Goal: Transaction & Acquisition: Register for event/course

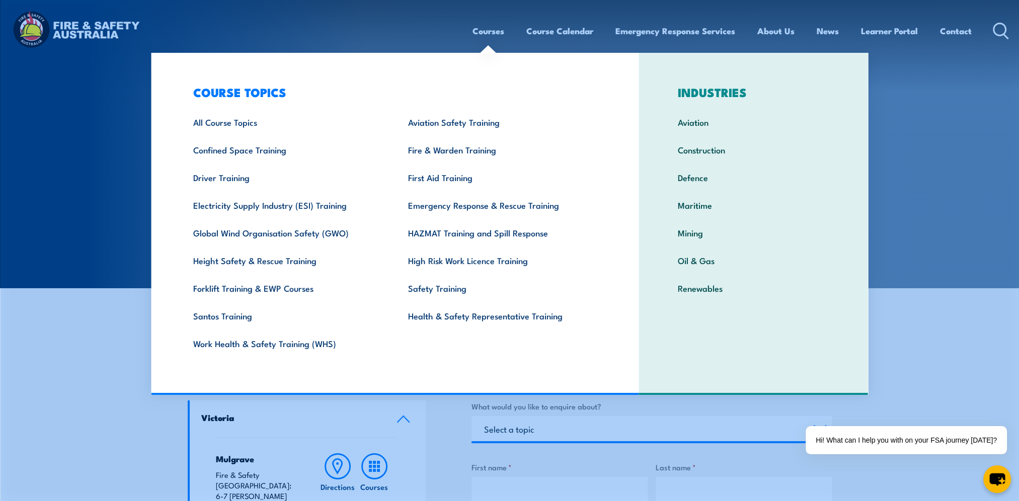
click at [492, 30] on link "Courses" at bounding box center [489, 31] width 32 height 27
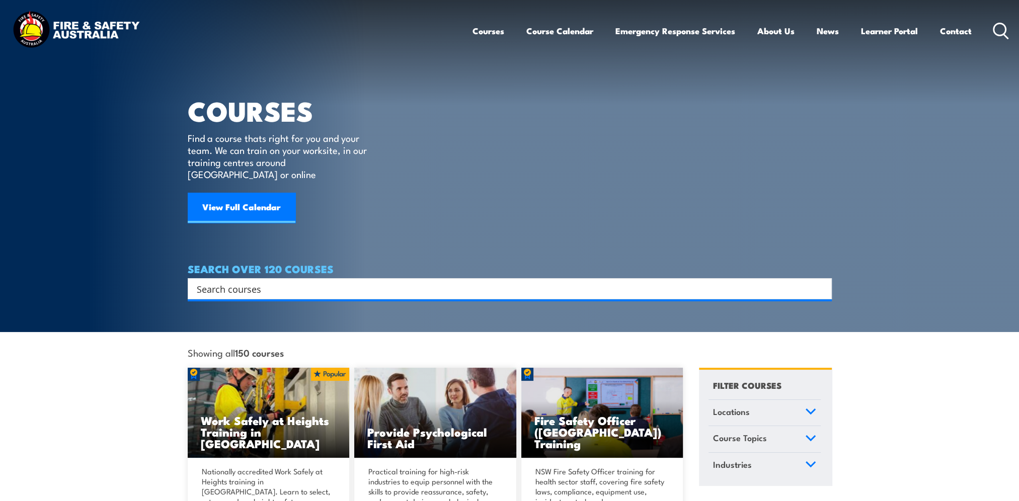
click at [225, 281] on input "Search input" at bounding box center [503, 288] width 613 height 15
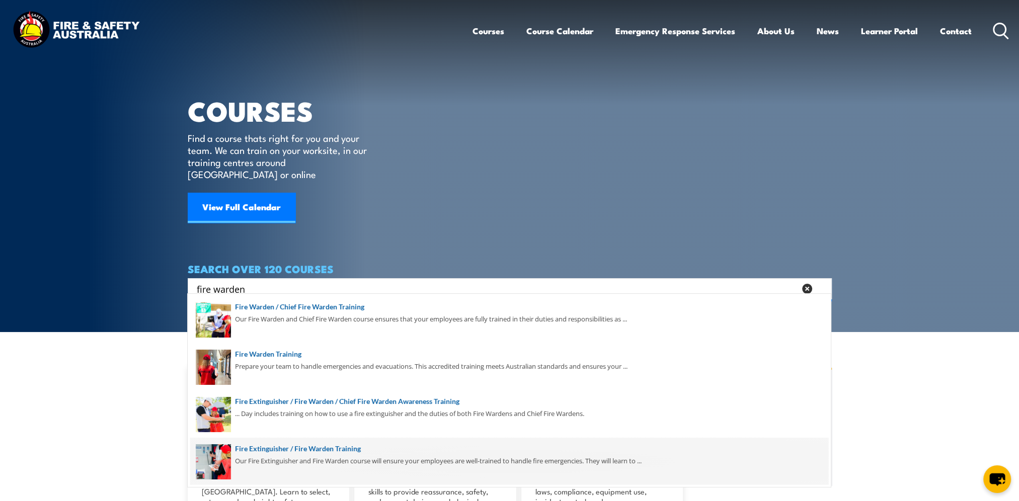
type input "fire warden"
click at [272, 449] on span at bounding box center [509, 461] width 638 height 47
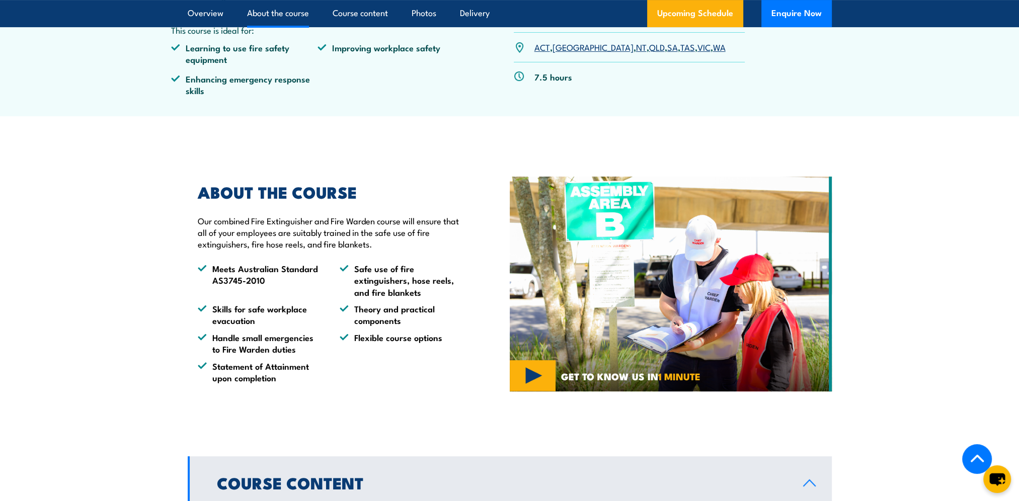
scroll to position [503, 0]
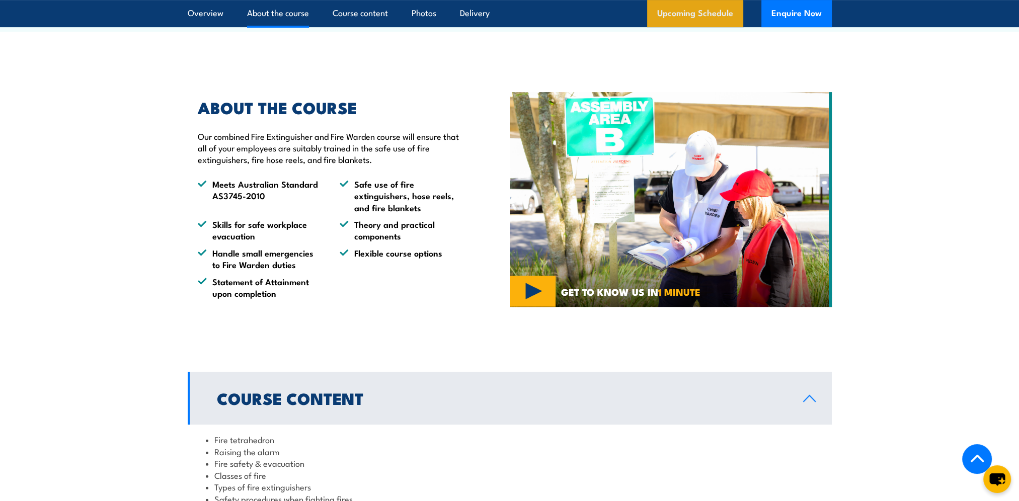
click at [683, 12] on link "Upcoming Schedule" at bounding box center [695, 13] width 96 height 27
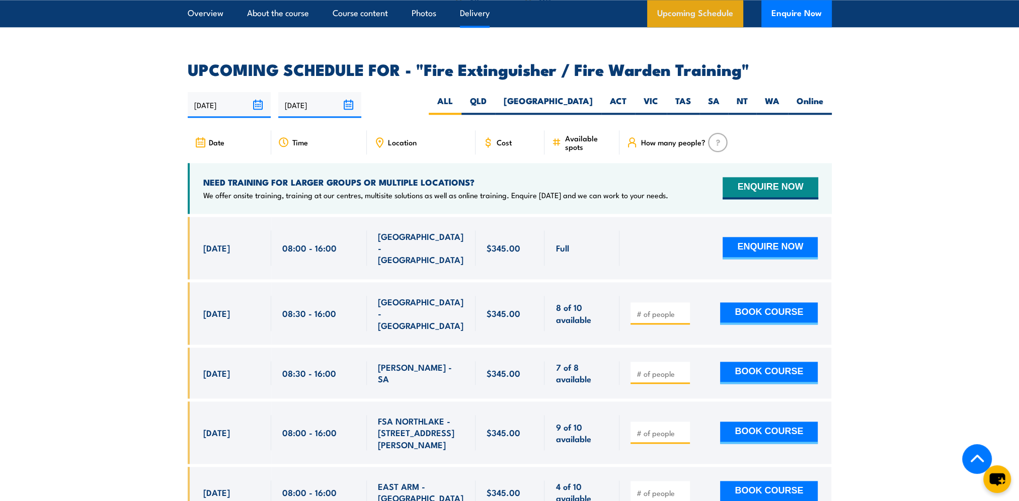
scroll to position [1653, 0]
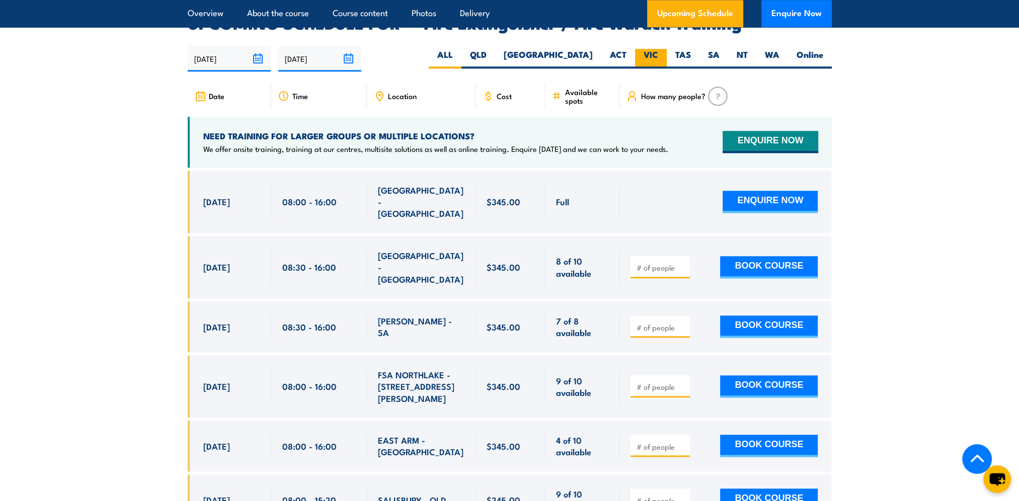
click at [648, 49] on label "VIC" at bounding box center [651, 59] width 32 height 20
click at [658, 49] on input "VIC" at bounding box center [661, 52] width 7 height 7
radio input "true"
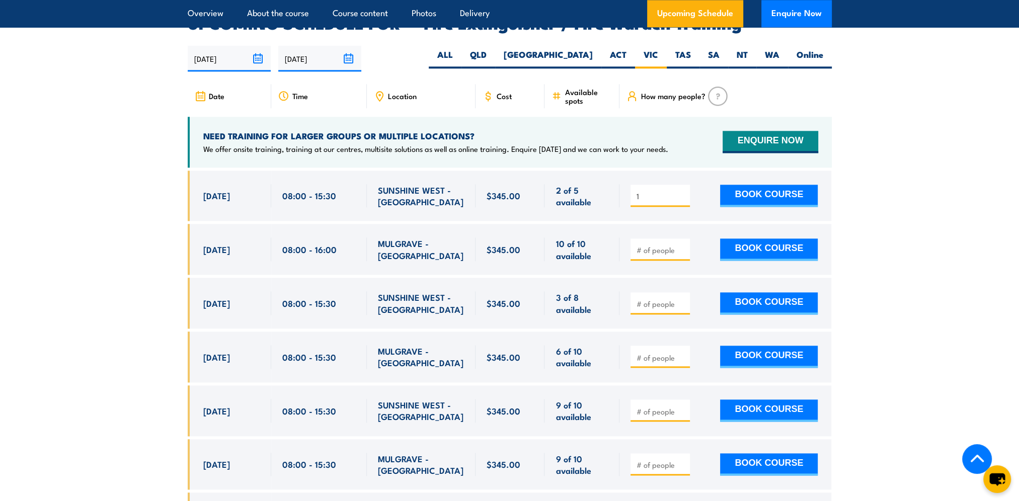
type input "1"
click at [684, 191] on input "1" at bounding box center [661, 196] width 50 height 10
click at [775, 185] on button "BOOK COURSE" at bounding box center [769, 196] width 98 height 22
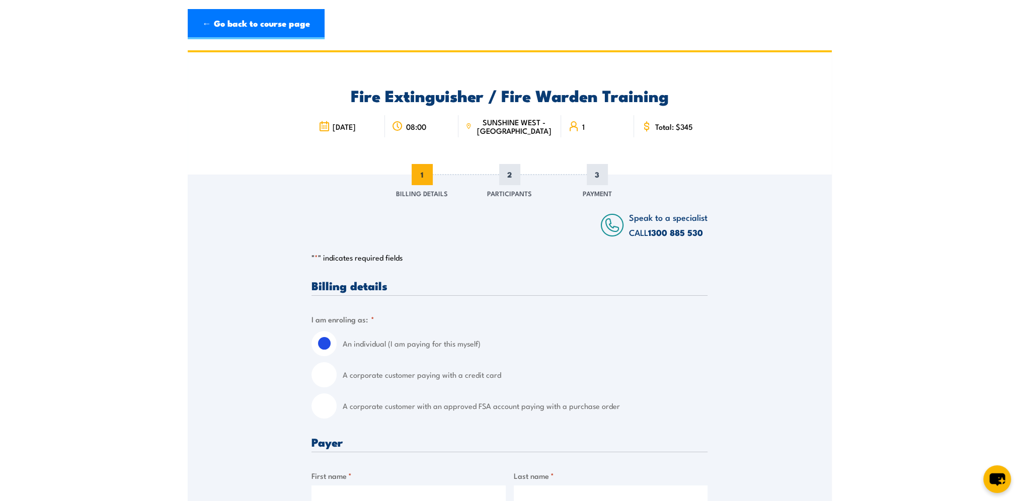
click at [325, 406] on input "A corporate customer with an approved FSA account paying with a purchase order" at bounding box center [324, 406] width 25 height 25
radio input "true"
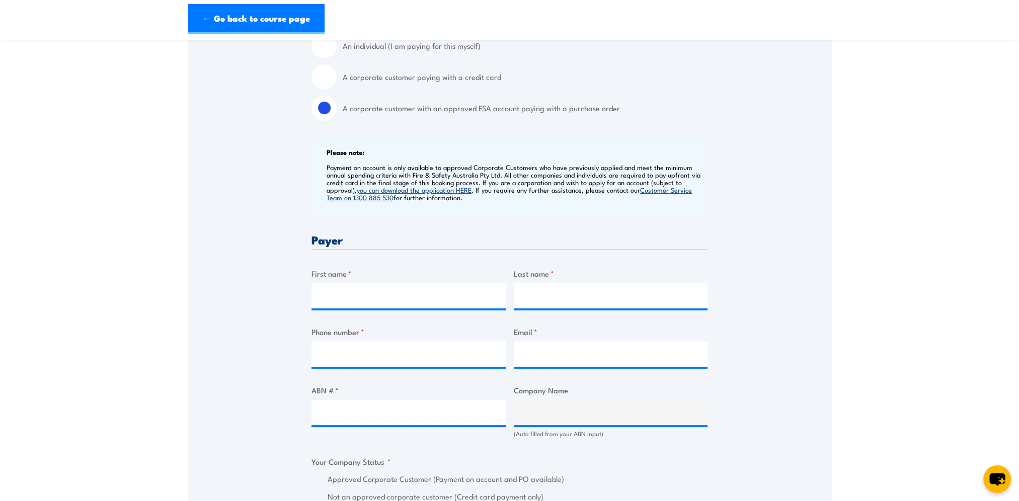
scroll to position [352, 0]
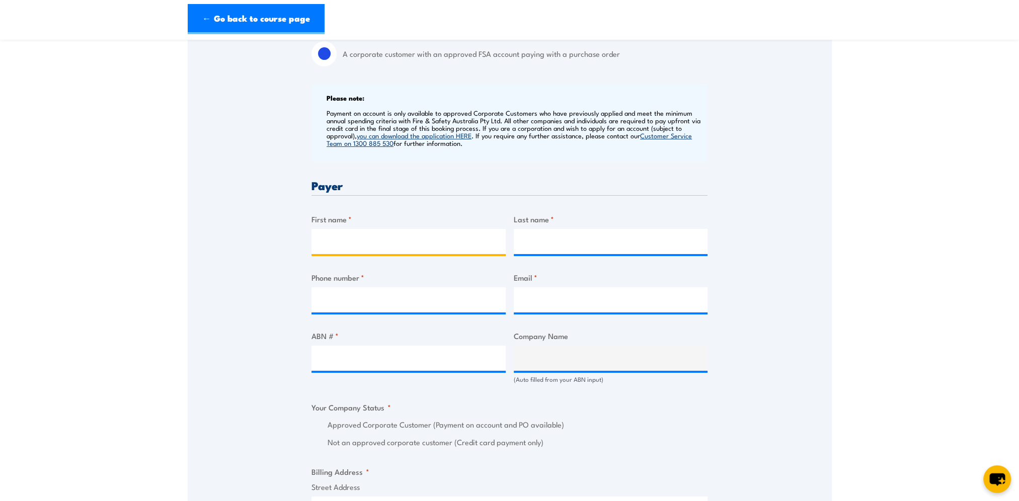
click at [347, 234] on input "First name *" at bounding box center [409, 241] width 194 height 25
type input "Lisa"
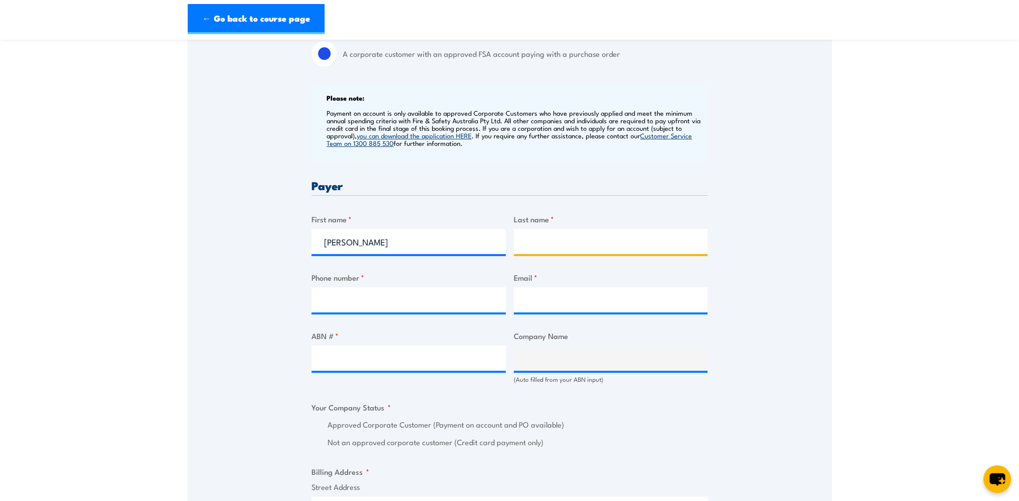
type input "Nicholson"
type input "0415944078"
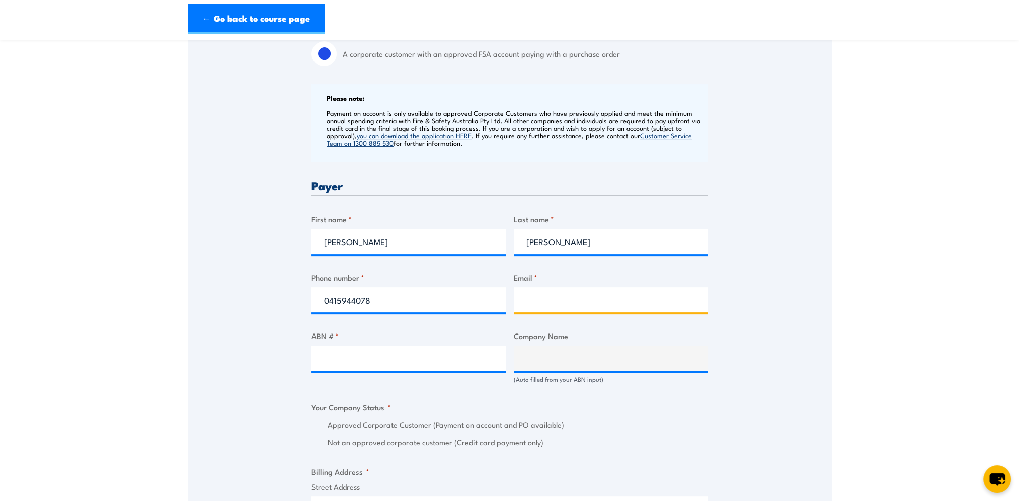
type input "lisa.nicholson@bunnings.com.au"
drag, startPoint x: 395, startPoint y: 297, endPoint x: 301, endPoint y: 296, distance: 94.1
click at [301, 297] on div "Speak to a specialist CALL 1300 885 530 CALL 1300 885 530 " * " indicates requi…" at bounding box center [510, 377] width 644 height 1111
type input "0383470300"
click at [302, 294] on div "Speak to a specialist CALL 1300 885 530 CALL 1300 885 530 " * " indicates requi…" at bounding box center [510, 377] width 644 height 1111
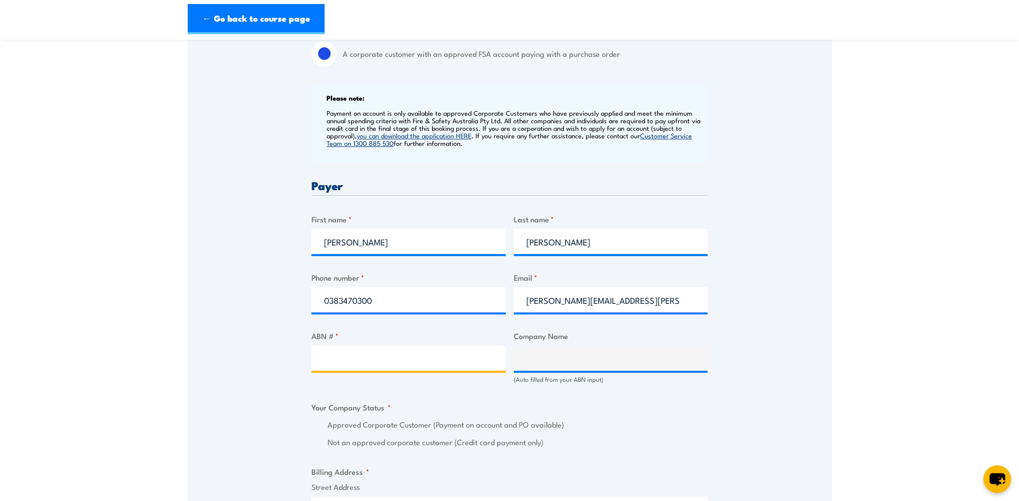
click at [337, 361] on input "ABN # *" at bounding box center [409, 358] width 194 height 25
type input "26008672179"
type input "BUNNINGS GROUP LIMITED"
radio input "true"
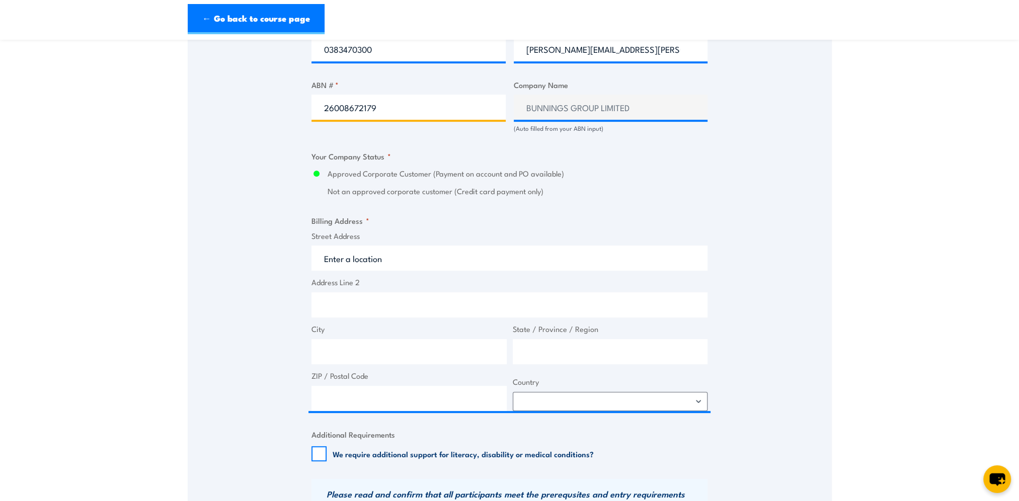
scroll to position [604, 0]
type input "26008672179"
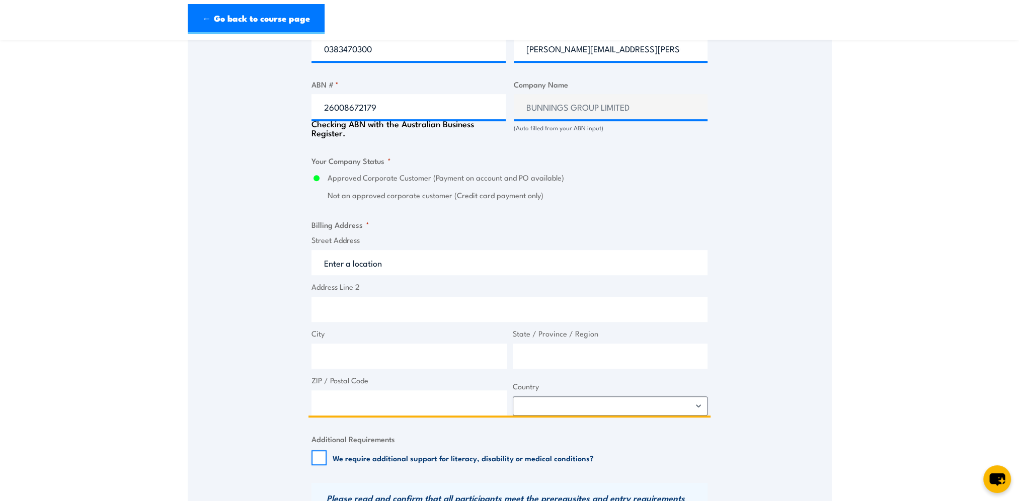
drag, startPoint x: 332, startPoint y: 259, endPoint x: 328, endPoint y: 256, distance: 5.4
click at [332, 258] on input "Street Address" at bounding box center [510, 262] width 396 height 25
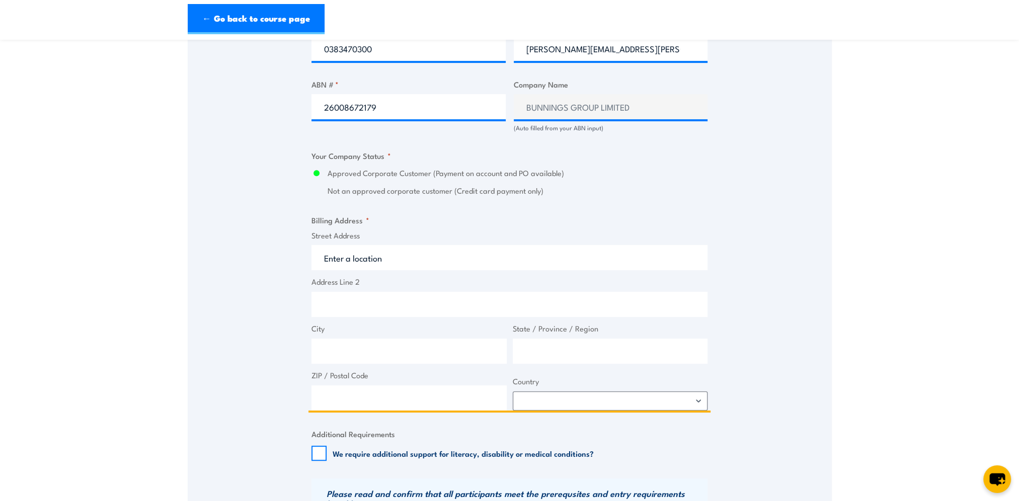
type input "33-47 Dohertys Rd"
type input "Laverton North"
type input "Victoria"
type input "3026"
select select "Australia"
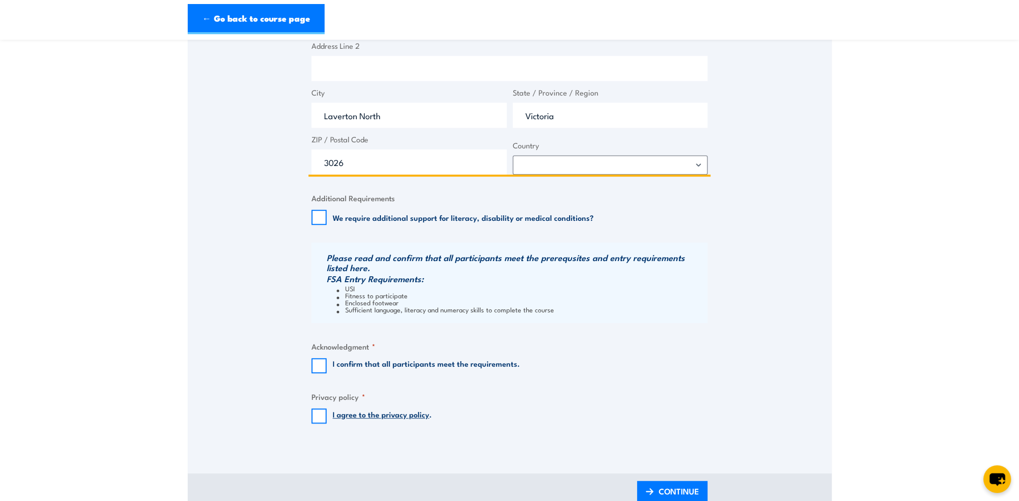
scroll to position [856, 0]
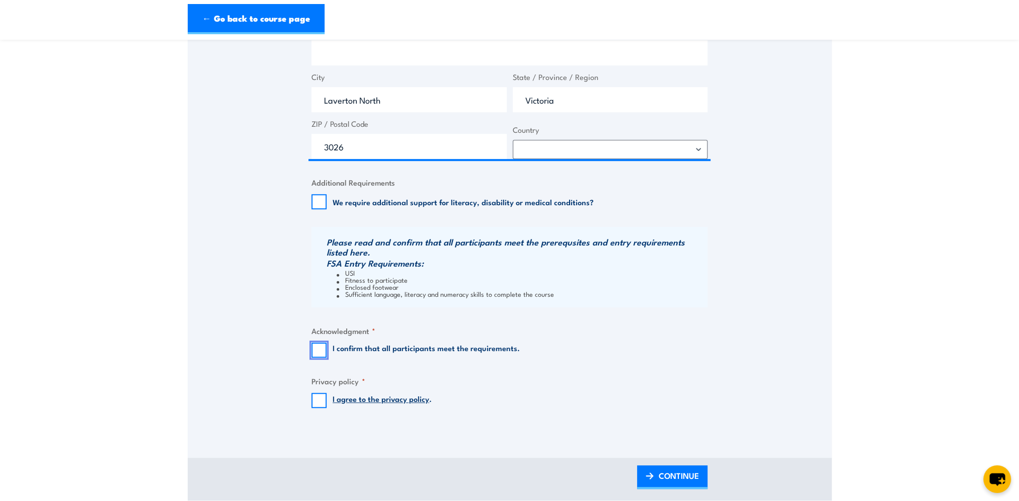
click at [322, 352] on input "I confirm that all participants meet the requirements." at bounding box center [319, 350] width 15 height 15
checkbox input "true"
click at [320, 398] on input "I agree to the privacy policy ." at bounding box center [319, 400] width 15 height 15
checkbox input "true"
click at [673, 481] on span "CONTINUE" at bounding box center [679, 476] width 40 height 27
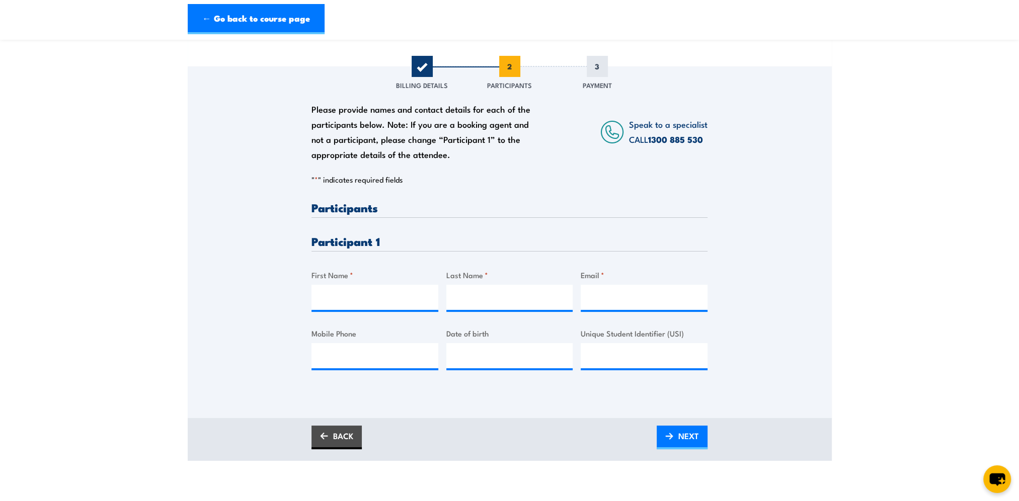
scroll to position [151, 0]
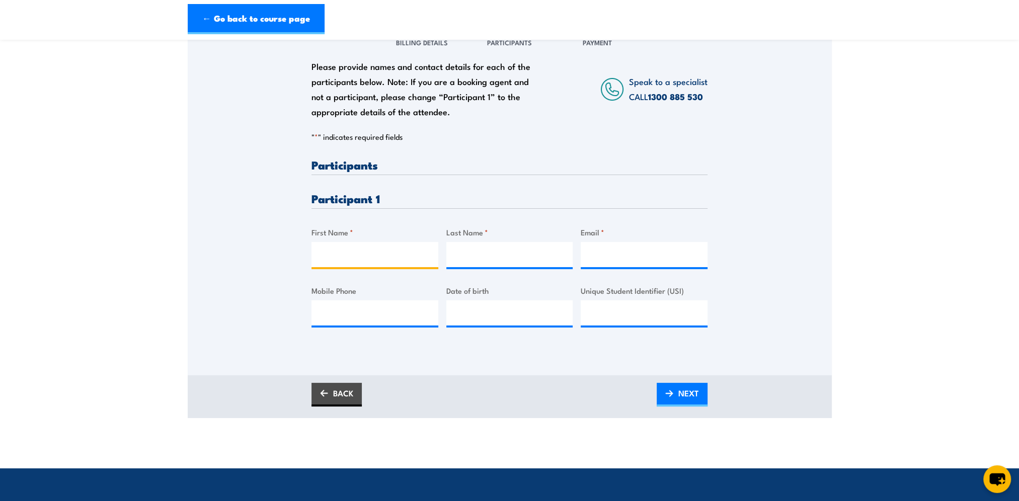
click at [343, 248] on input "First Name *" at bounding box center [375, 254] width 127 height 25
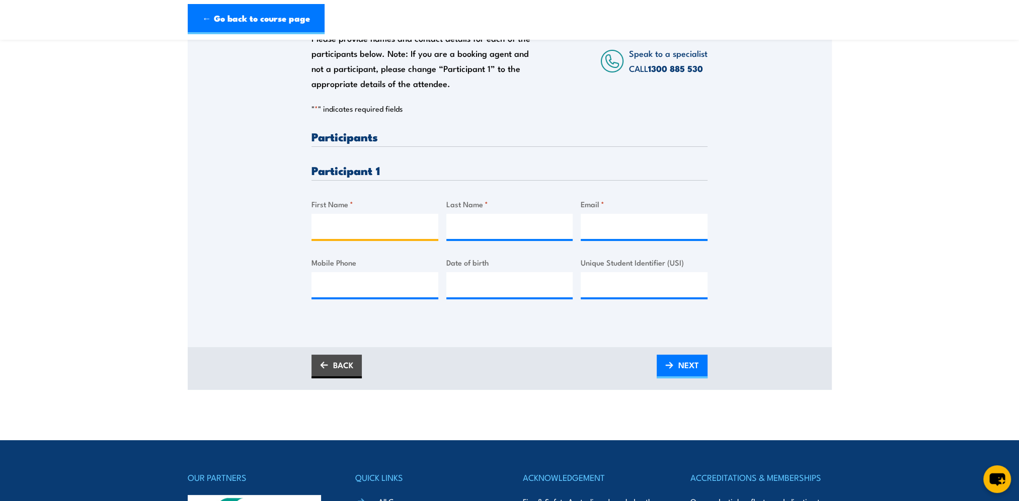
scroll to position [201, 0]
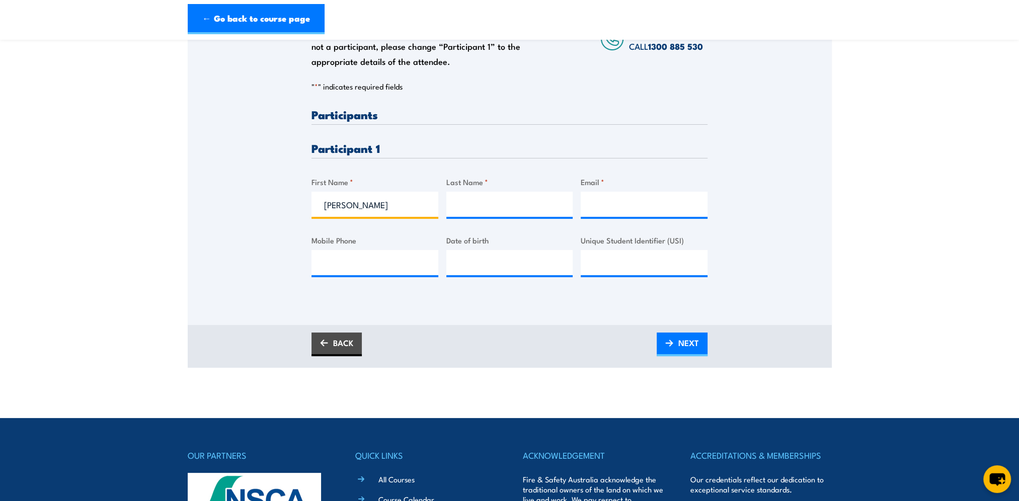
type input "Anmol"
type input "Oberoi"
click at [628, 198] on input "Email *" at bounding box center [644, 204] width 127 height 25
type input "anmol.oberoi@bunnings.com.au"
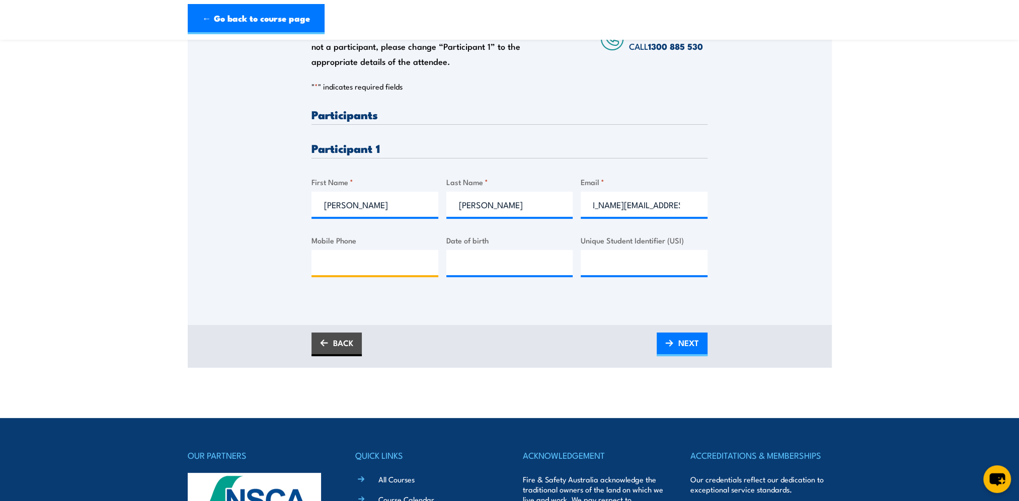
scroll to position [0, 0]
click at [364, 266] on input "Mobile Phone" at bounding box center [375, 262] width 127 height 25
type input "0383470300"
click at [467, 264] on input "__/__/____" at bounding box center [510, 262] width 127 height 25
type input "18/08/1998"
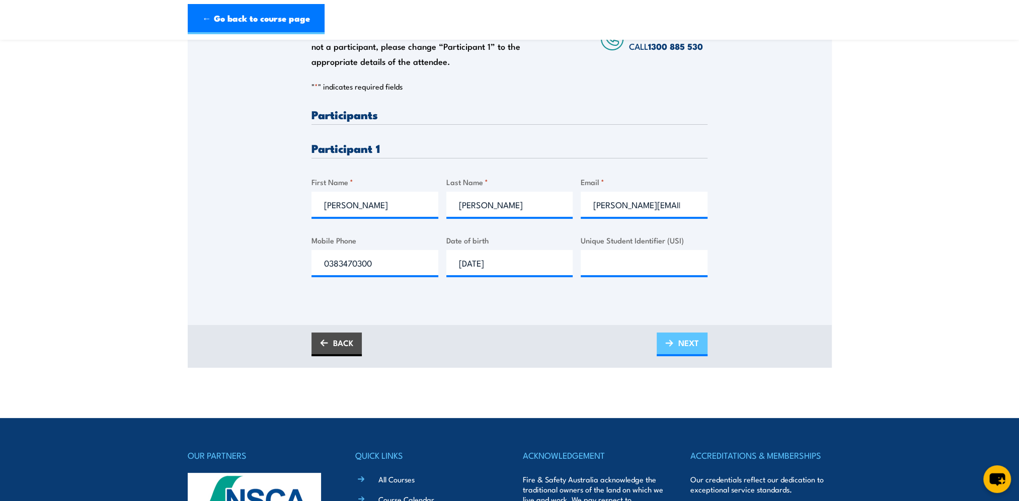
click at [688, 345] on span "NEXT" at bounding box center [689, 343] width 21 height 27
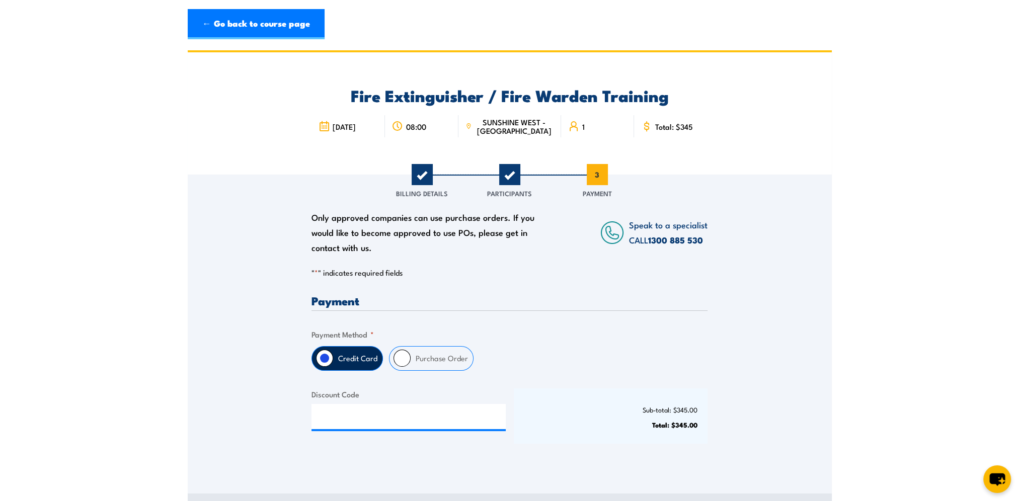
click at [398, 359] on input "Purchase Order" at bounding box center [402, 358] width 17 height 17
radio input "true"
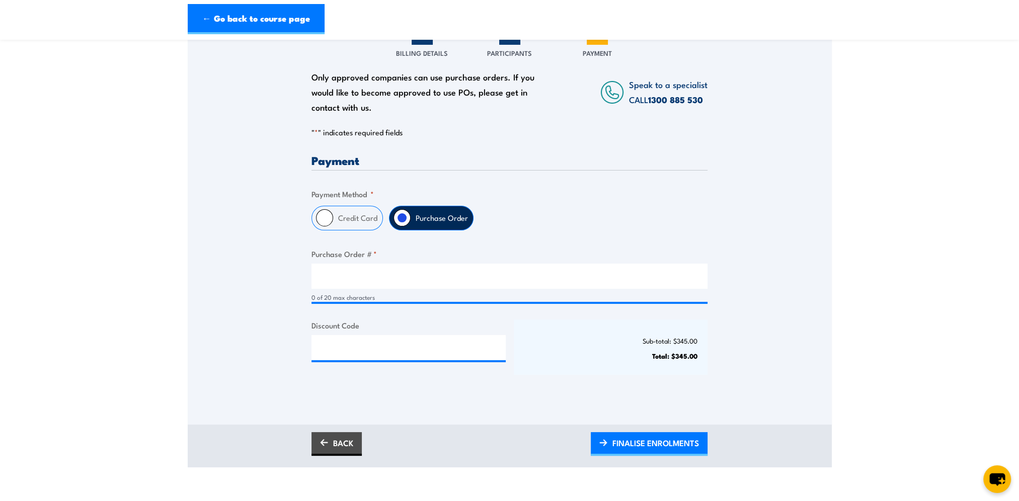
scroll to position [151, 0]
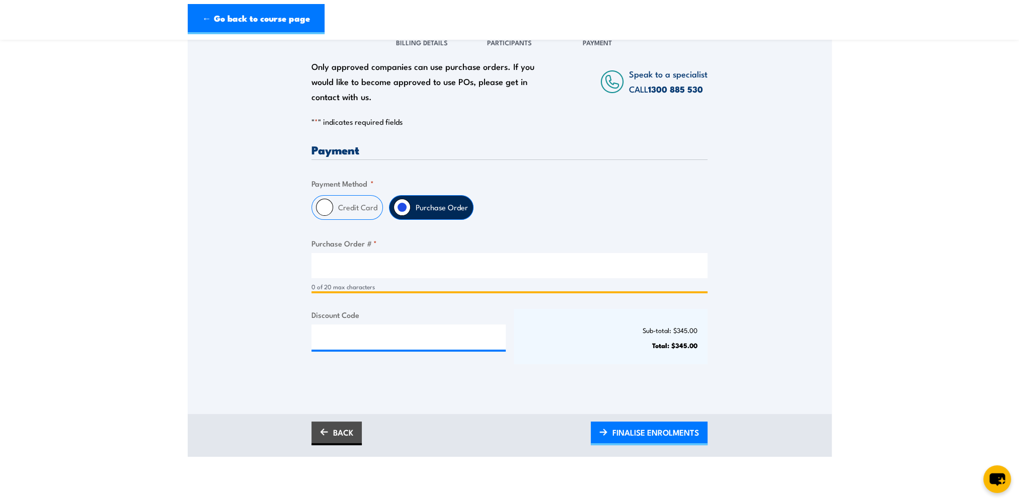
click at [338, 255] on input "Purchase Order # *" at bounding box center [510, 265] width 396 height 25
type input "656570"
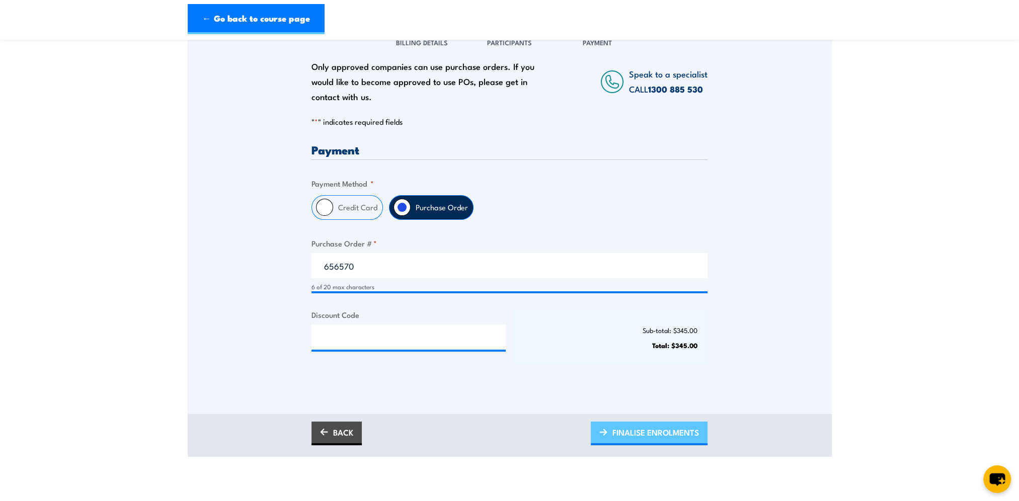
click at [663, 436] on span "FINALISE ENROLMENTS" at bounding box center [656, 432] width 87 height 27
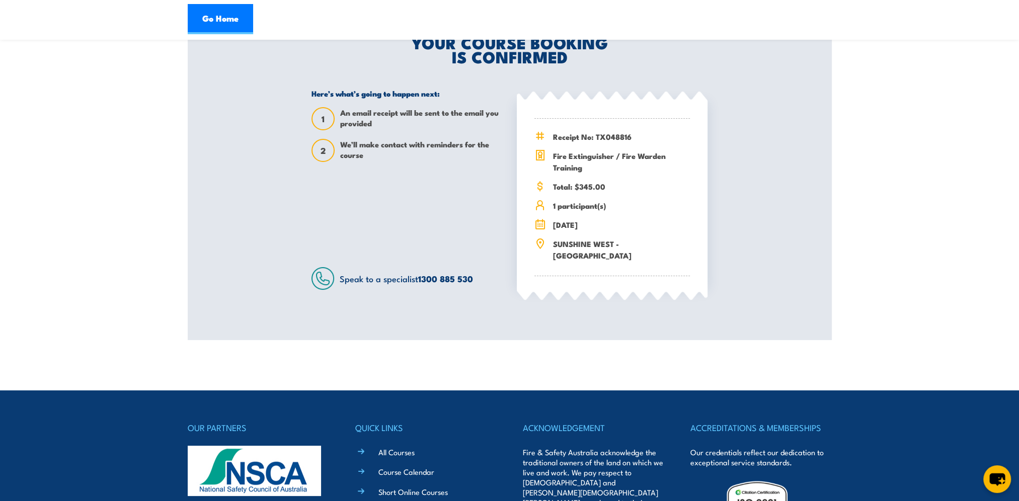
scroll to position [252, 0]
